Goal: Find contact information: Find contact information

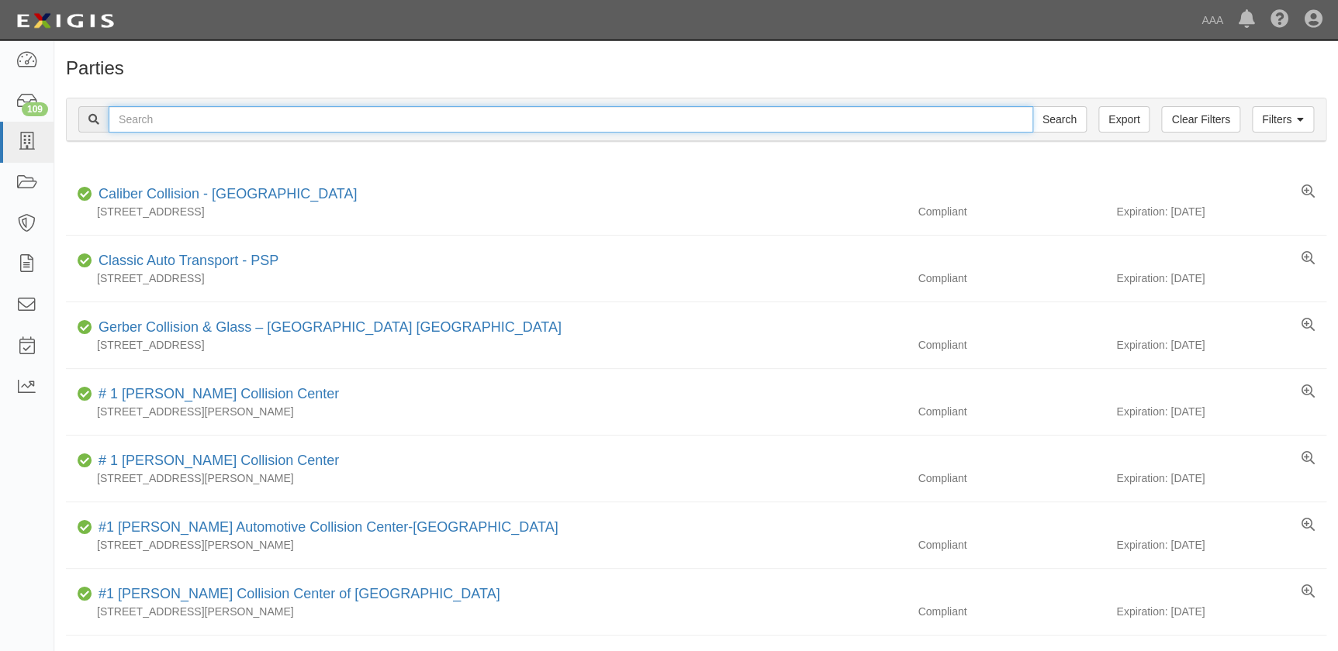
click at [207, 116] on input "text" at bounding box center [571, 119] width 924 height 26
type input "gerber baton"
click at [1032, 106] on input "Search" at bounding box center [1059, 119] width 54 height 26
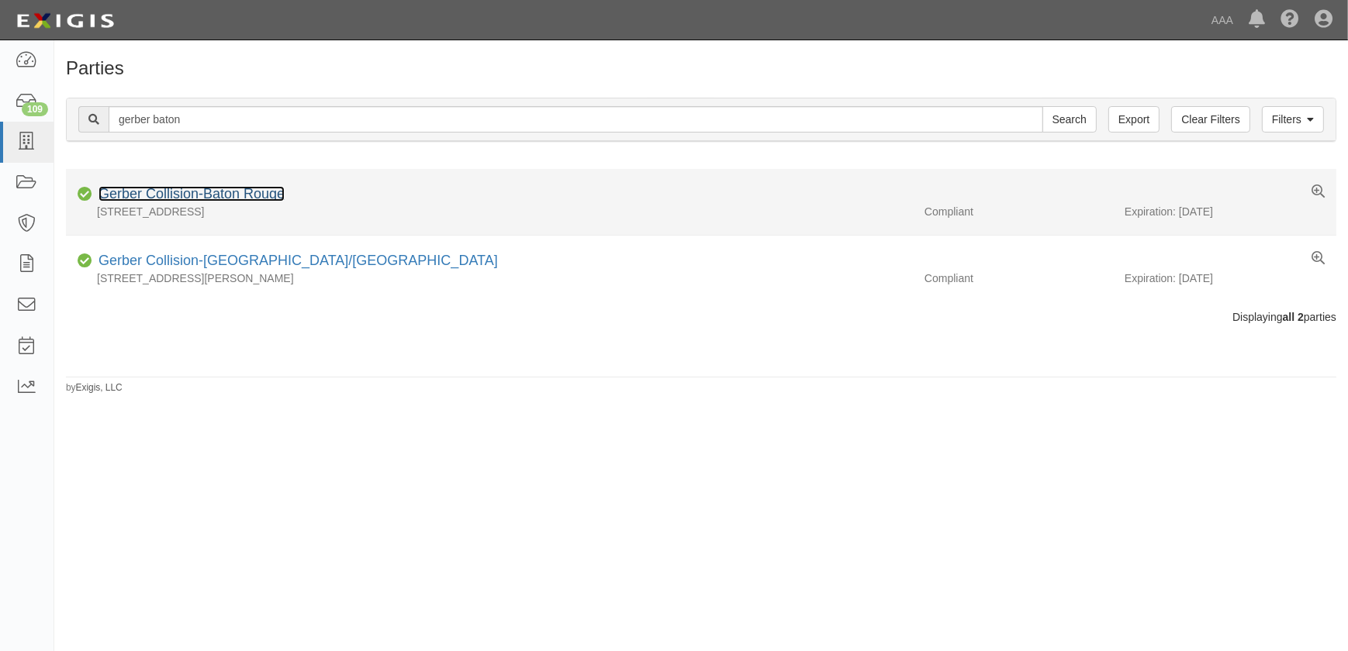
click at [209, 198] on link "Gerber Collision-Baton Rouge" at bounding box center [191, 194] width 186 height 16
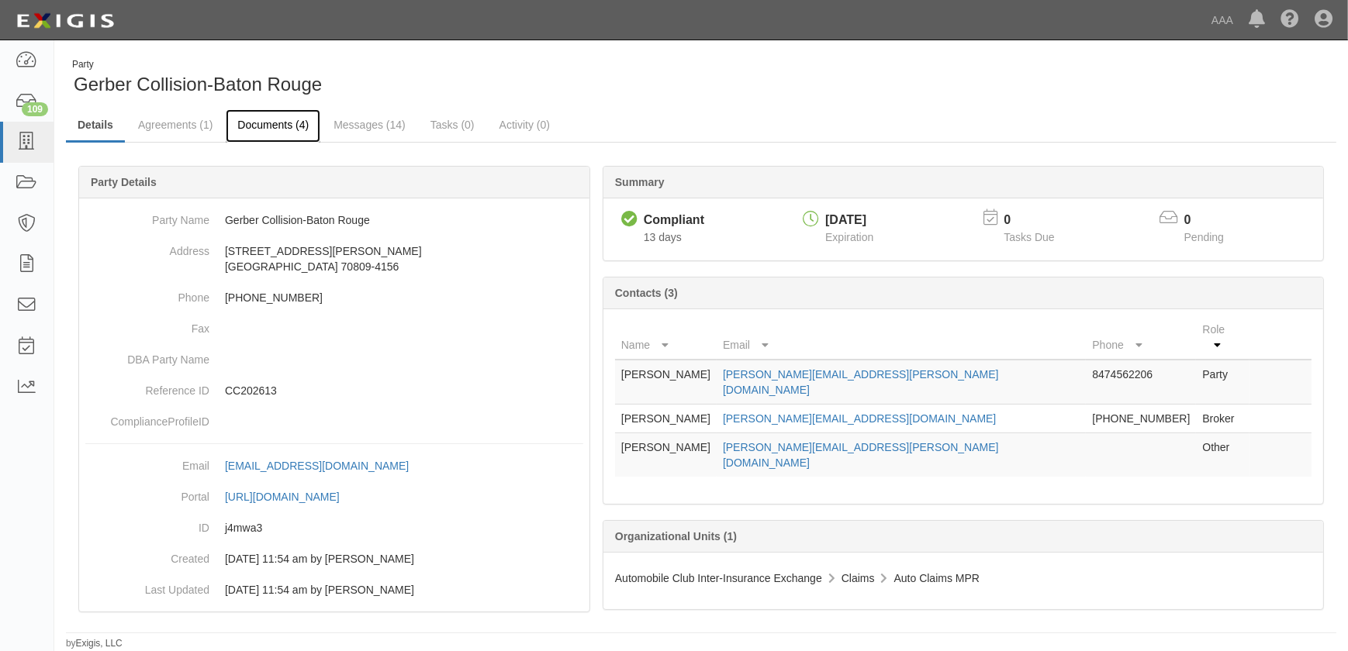
click at [256, 120] on link "Documents (4)" at bounding box center [273, 125] width 95 height 33
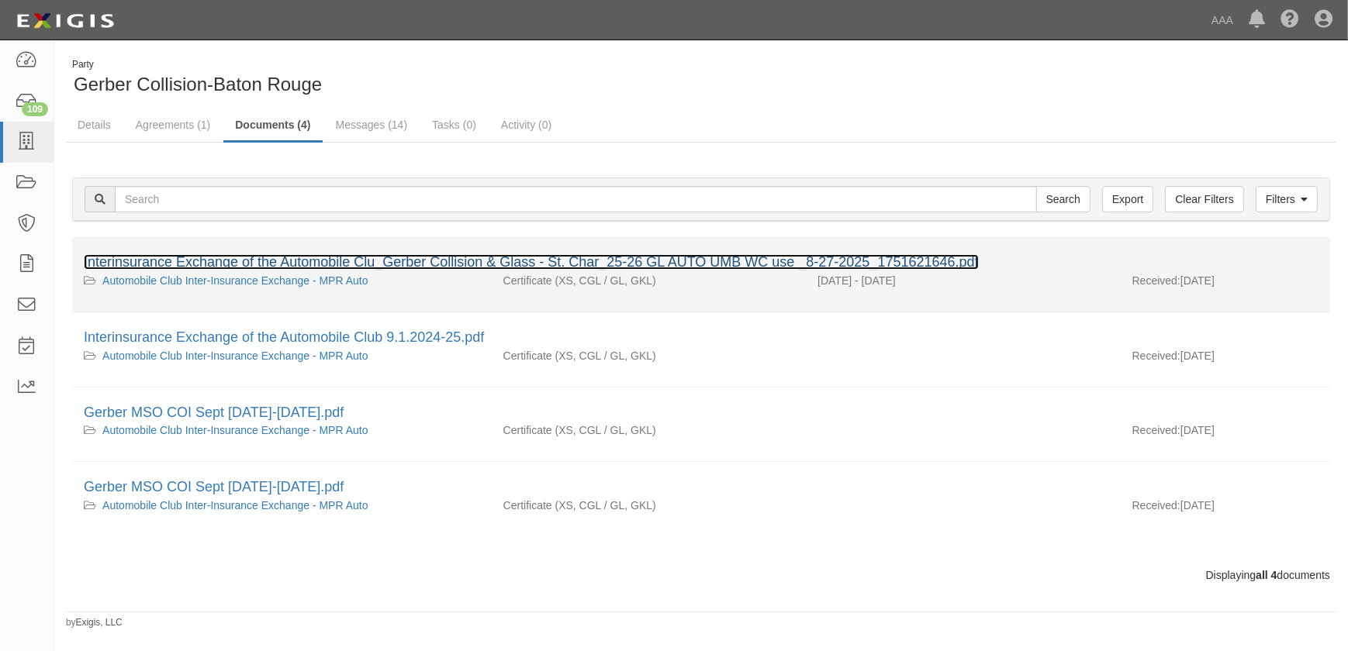
click at [223, 263] on link "Interinsurance Exchange of the Automobile Clu_Gerber Collision & Glass - St. Ch…" at bounding box center [531, 262] width 895 height 16
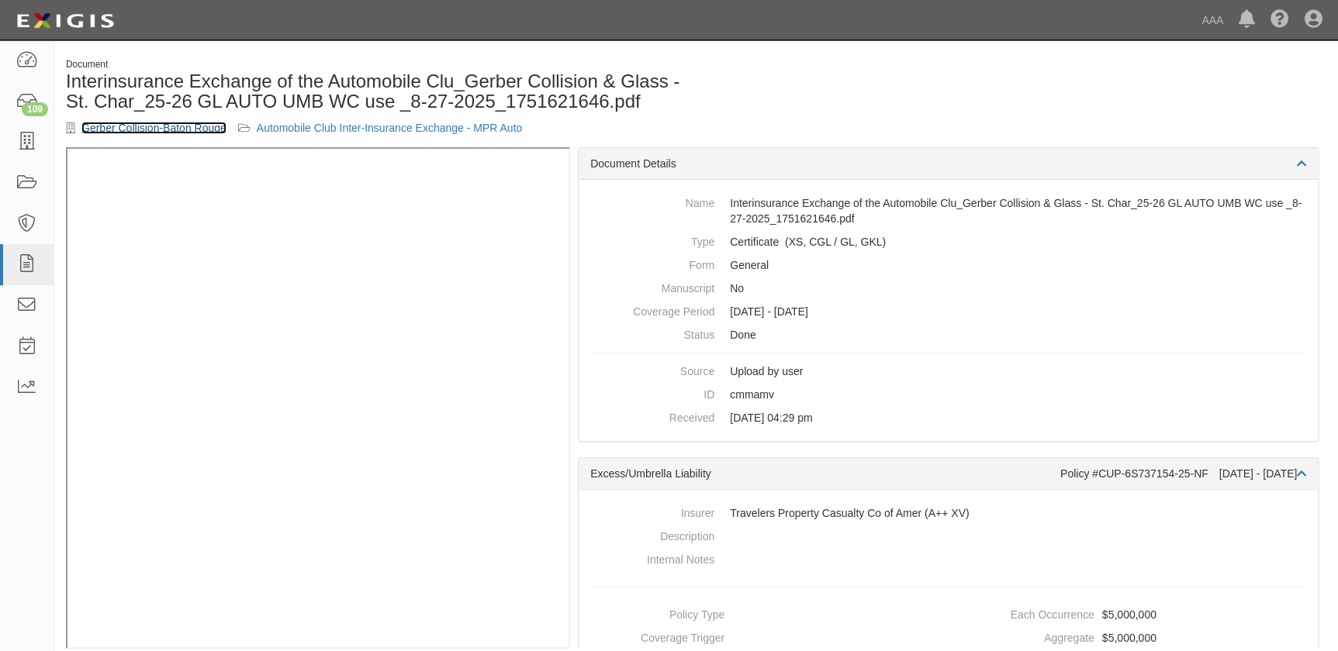
click at [173, 131] on link "Gerber Collision-Baton Rouge" at bounding box center [153, 128] width 145 height 12
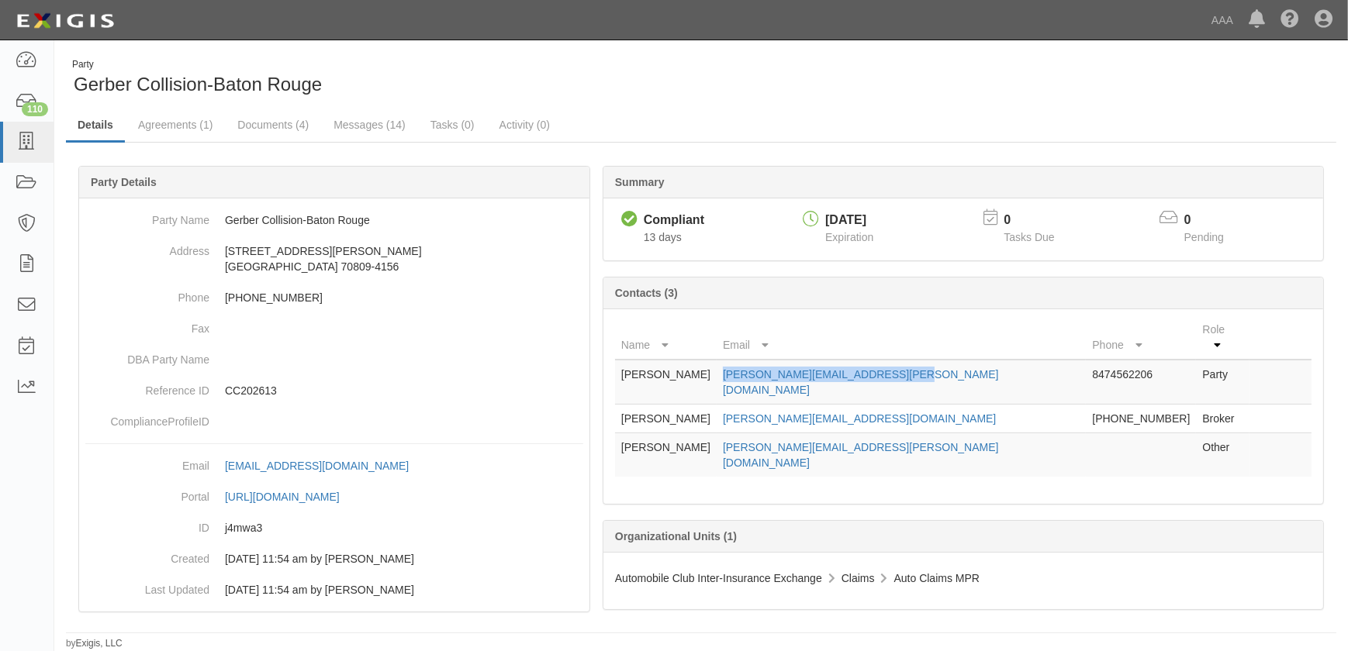
drag, startPoint x: 881, startPoint y: 356, endPoint x: 742, endPoint y: 357, distance: 138.8
click at [742, 360] on td "[PERSON_NAME][EMAIL_ADDRESS][PERSON_NAME][DOMAIN_NAME]" at bounding box center [901, 382] width 369 height 45
copy link "[PERSON_NAME][EMAIL_ADDRESS][PERSON_NAME][DOMAIN_NAME]"
drag, startPoint x: 579, startPoint y: 36, endPoint x: 562, endPoint y: 33, distance: 17.5
click at [579, 36] on div "Dashboard 110 Inbox Parties Agreements Coverages Documents Messages Tasks Repor…" at bounding box center [674, 20] width 1325 height 40
